Goal: Understand process/instructions: Learn how to perform a task or action

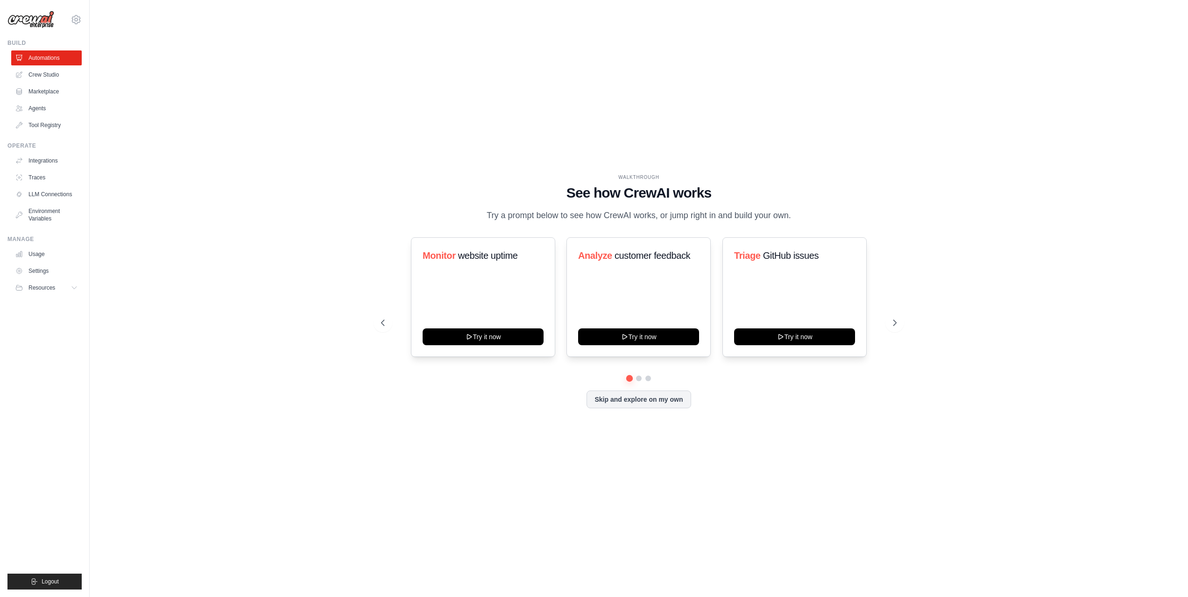
click at [247, 236] on div "WALKTHROUGH See how [PERSON_NAME] works Try a prompt below to see how [PERSON_N…" at bounding box center [639, 298] width 1068 height 578
click at [318, 275] on div "WALKTHROUGH See how [PERSON_NAME] works Try a prompt below to see how [PERSON_N…" at bounding box center [639, 298] width 1068 height 578
click at [238, 262] on div "WALKTHROUGH See how [PERSON_NAME] works Try a prompt below to see how [PERSON_N…" at bounding box center [639, 298] width 1068 height 578
click at [203, 175] on div "WALKTHROUGH See how [PERSON_NAME] works Try a prompt below to see how [PERSON_N…" at bounding box center [639, 298] width 1068 height 578
click at [474, 451] on div "WALKTHROUGH See how [PERSON_NAME] works Try a prompt below to see how [PERSON_N…" at bounding box center [639, 298] width 1068 height 578
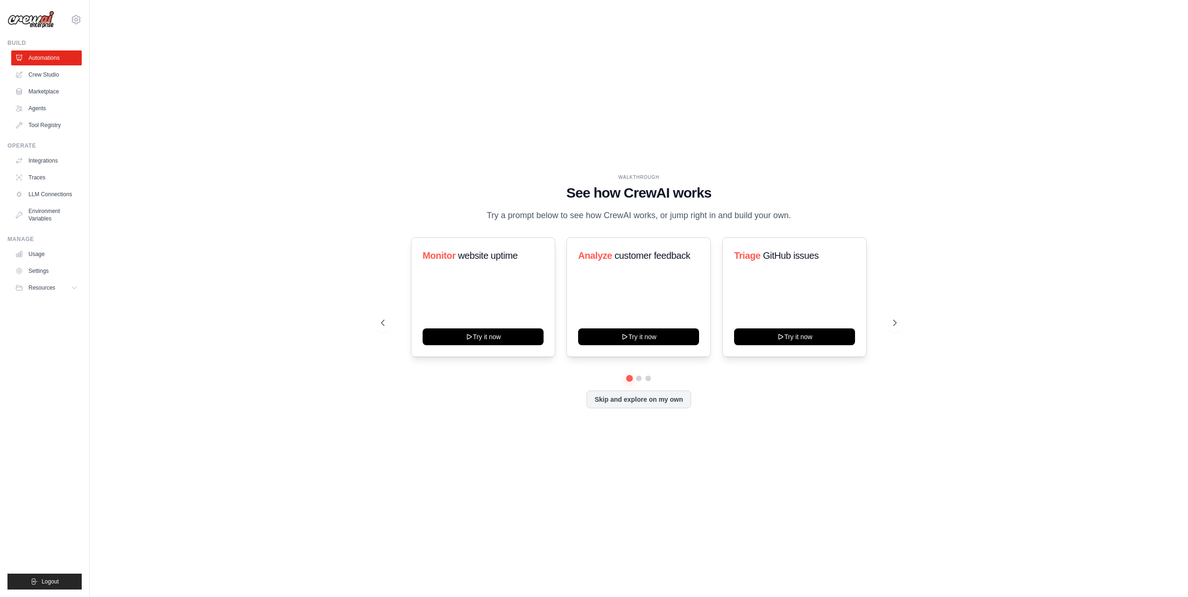
click at [549, 536] on div "WALKTHROUGH See how [PERSON_NAME] works Try a prompt below to see how [PERSON_N…" at bounding box center [639, 298] width 1068 height 578
click at [718, 542] on div "WALKTHROUGH See how [PERSON_NAME] works Try a prompt below to see how [PERSON_N…" at bounding box center [639, 298] width 1068 height 578
click at [724, 527] on div "WALKTHROUGH See how [PERSON_NAME] works Try a prompt below to see how [PERSON_N…" at bounding box center [639, 298] width 1068 height 578
click at [658, 524] on div "WALKTHROUGH See how [PERSON_NAME] works Try a prompt below to see how [PERSON_N…" at bounding box center [639, 298] width 1068 height 578
click at [688, 520] on div "WALKTHROUGH See how [PERSON_NAME] works Try a prompt below to see how [PERSON_N…" at bounding box center [639, 298] width 1068 height 578
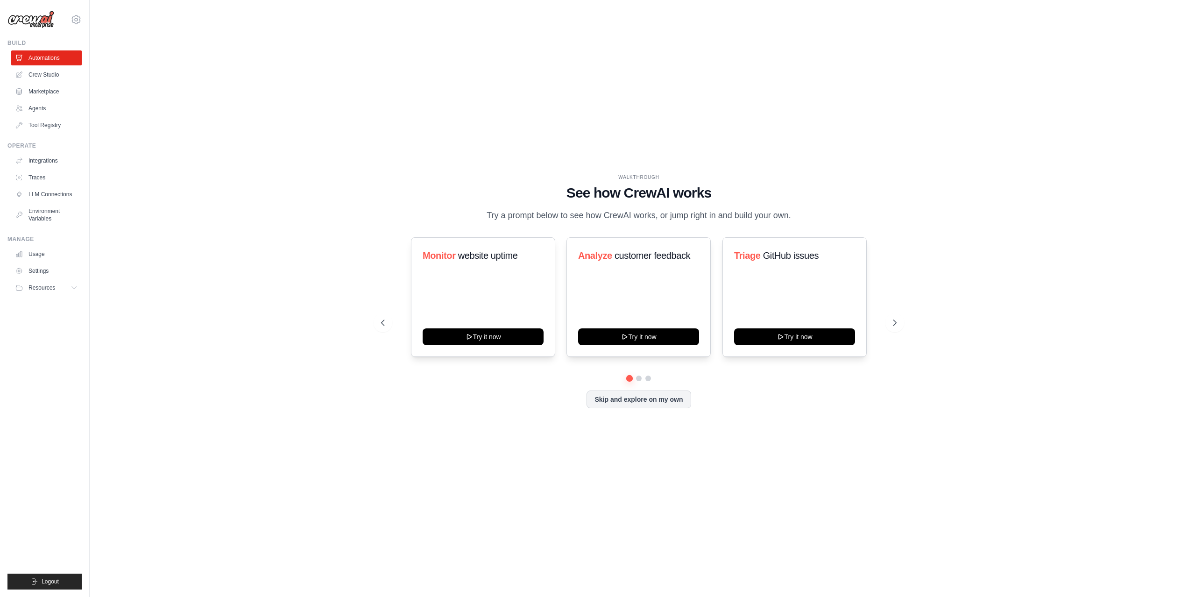
click at [837, 100] on div "WALKTHROUGH See how [PERSON_NAME] works Try a prompt below to see how [PERSON_N…" at bounding box center [639, 298] width 1068 height 578
